Goal: Navigation & Orientation: Find specific page/section

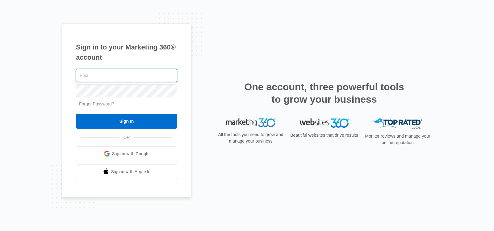
paste input "[EMAIL_ADDRESS][DOMAIN_NAME]"
type input "[EMAIL_ADDRESS][DOMAIN_NAME]"
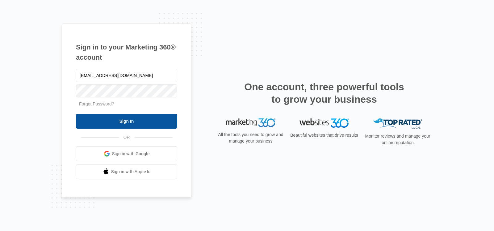
drag, startPoint x: 133, startPoint y: 127, endPoint x: 138, endPoint y: 128, distance: 5.5
click at [134, 127] on input "Sign In" at bounding box center [126, 121] width 101 height 15
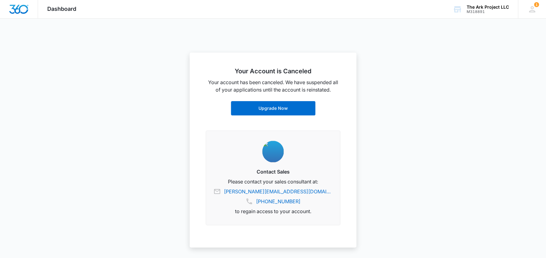
click at [62, 11] on span "Dashboard" at bounding box center [61, 9] width 29 height 6
click at [491, 9] on div "The Ark Project LLC" at bounding box center [488, 7] width 42 height 5
click at [535, 14] on div "1 Raheem Muhammad raheem@thearkproject.llc My Profile 1 Notifications Support L…" at bounding box center [532, 9] width 28 height 18
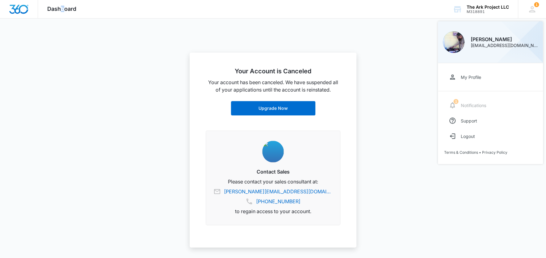
click at [63, 7] on span "Dashboard" at bounding box center [61, 9] width 29 height 6
click at [61, 10] on span "Dashboard" at bounding box center [61, 9] width 29 height 6
click at [24, 11] on img "Dashboard" at bounding box center [19, 9] width 20 height 9
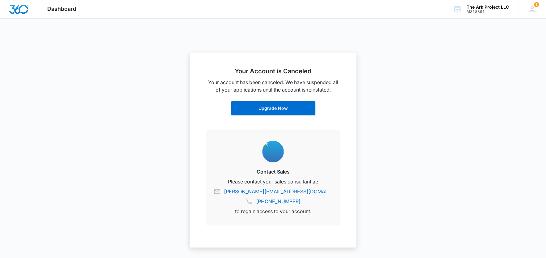
click at [26, 12] on img "Dashboard" at bounding box center [19, 9] width 20 height 9
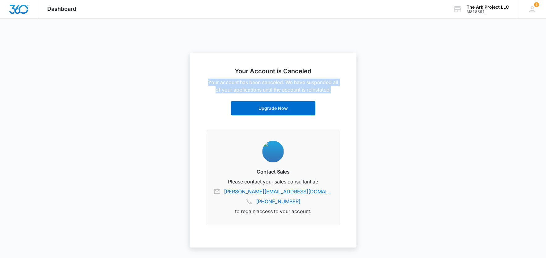
drag, startPoint x: 333, startPoint y: 91, endPoint x: 204, endPoint y: 80, distance: 130.2
click at [204, 80] on div "Your Account is Canceled Your account has been canceled. We have suspended all …" at bounding box center [273, 150] width 167 height 195
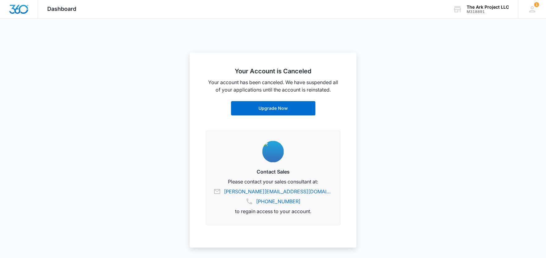
click at [382, 177] on div at bounding box center [273, 129] width 546 height 258
